Goal: Transaction & Acquisition: Purchase product/service

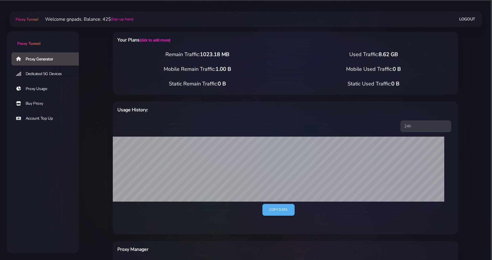
click at [96, 54] on div "Your Plans (click to add more) Remain Traffic: 1023.18 MB Used Traffic: 8.62 GB…" at bounding box center [286, 219] width 380 height 399
click at [42, 104] on link "Buy Proxy" at bounding box center [48, 103] width 72 height 13
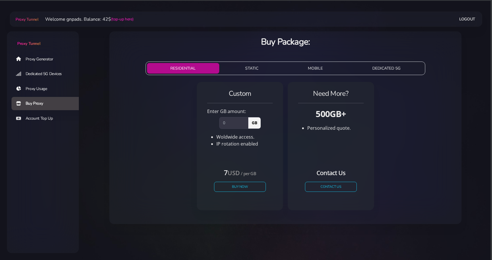
click at [48, 58] on link "Proxy Generator" at bounding box center [48, 58] width 72 height 13
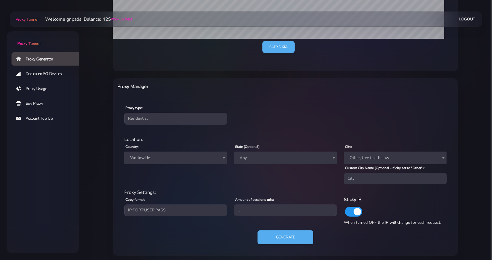
scroll to position [164, 0]
